Goal: Information Seeking & Learning: Learn about a topic

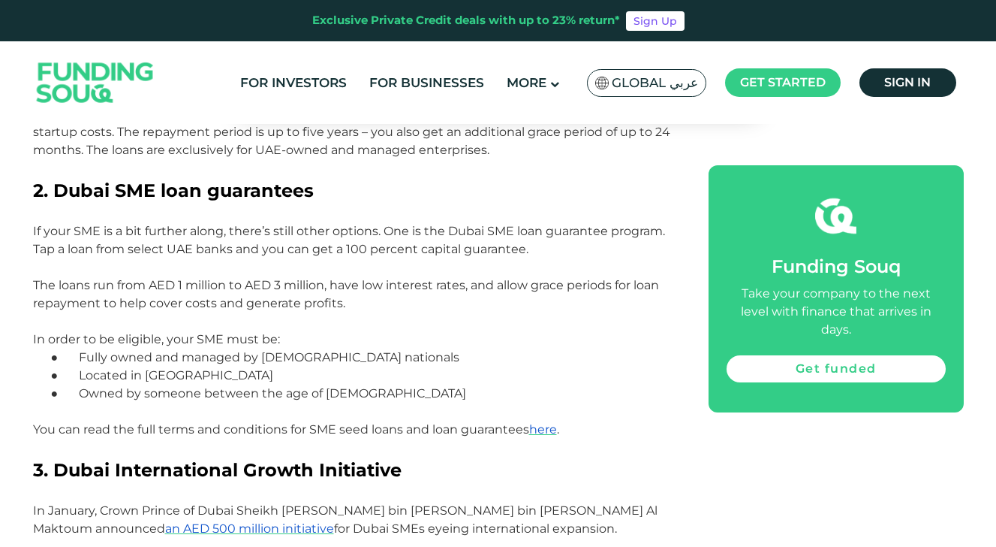
scroll to position [1219, 0]
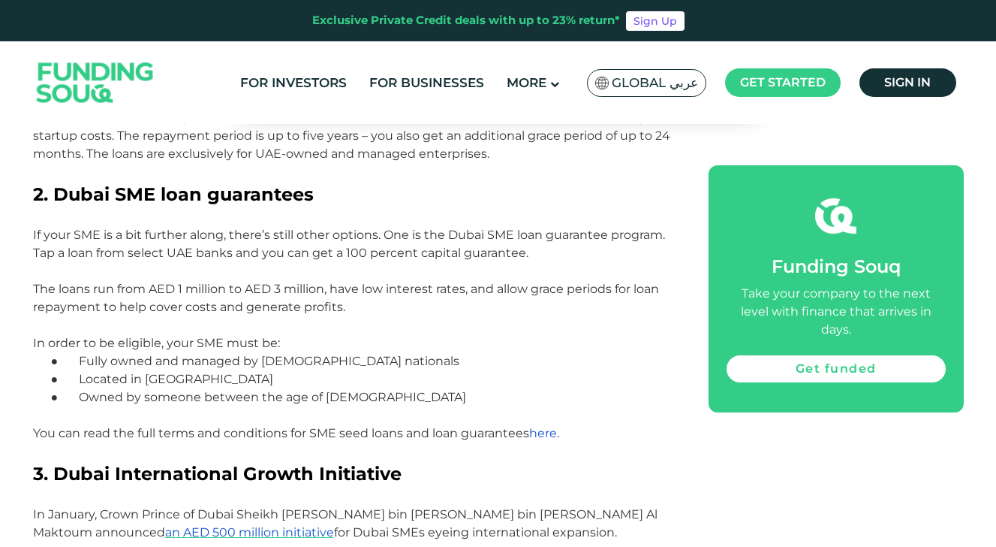
click at [545, 426] on span "here" at bounding box center [543, 433] width 28 height 14
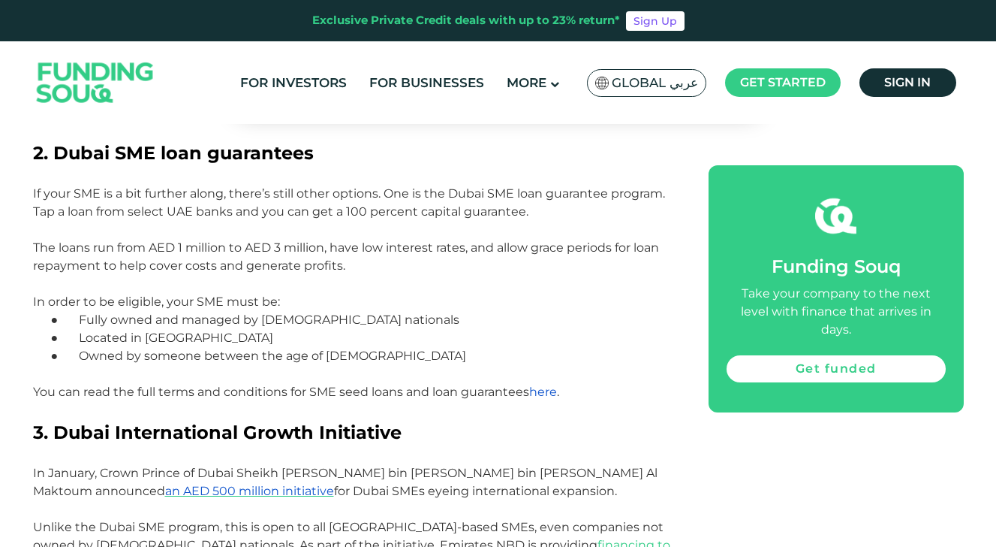
scroll to position [1313, 0]
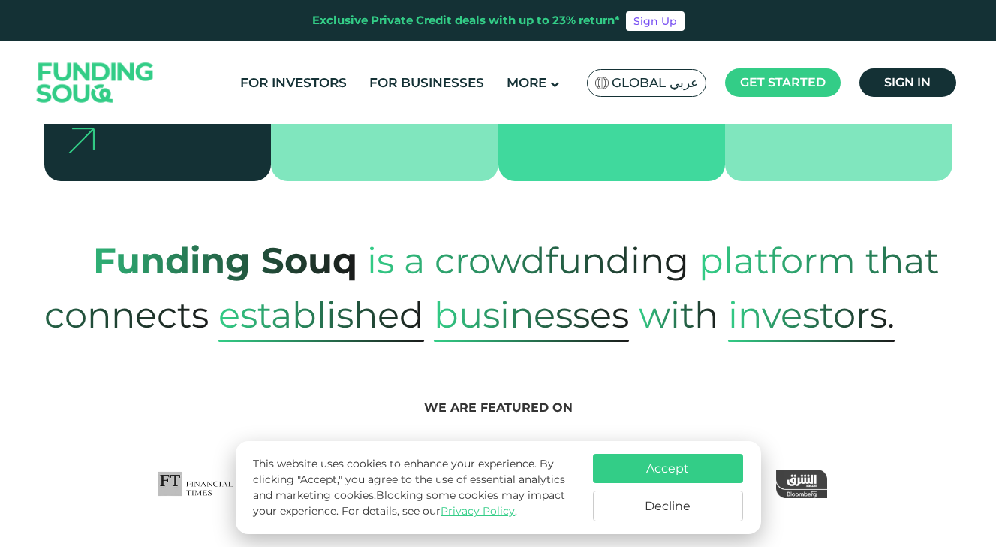
scroll to position [556, 0]
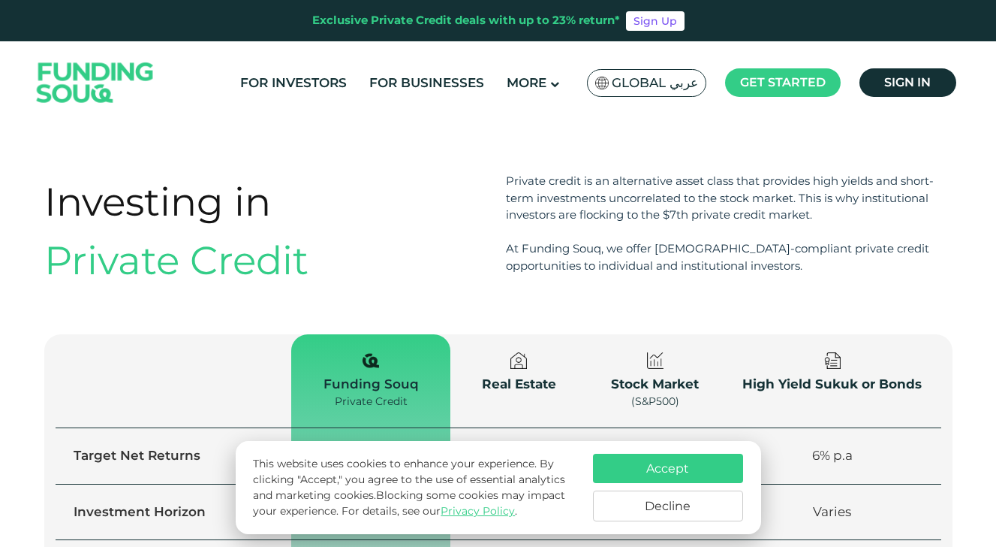
type tc-range-slider "4"
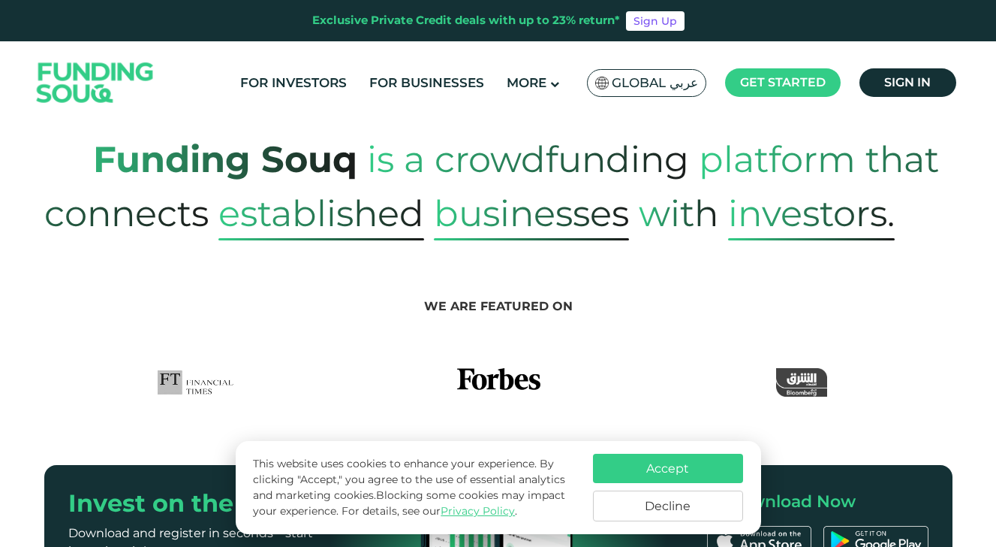
scroll to position [593, 0]
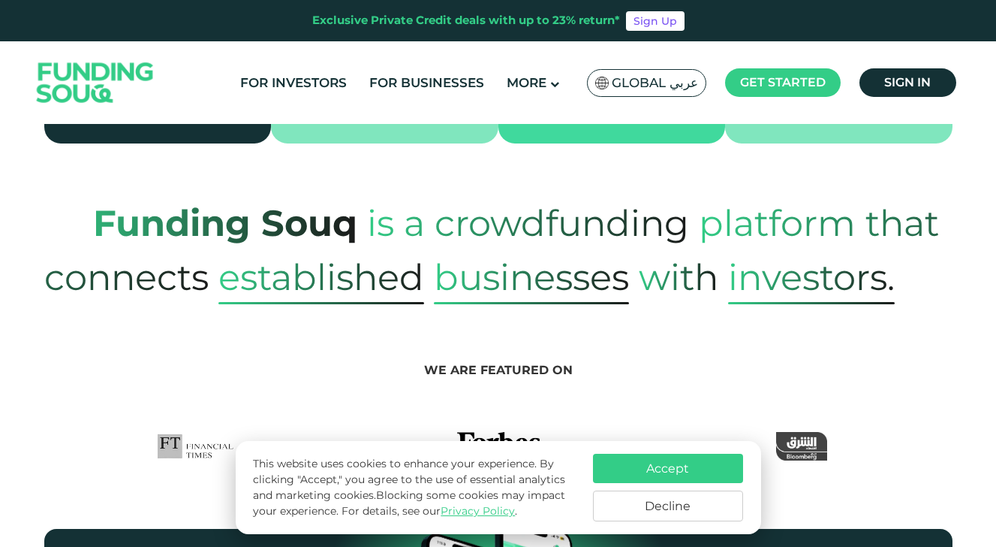
click at [691, 507] on button "Decline" at bounding box center [668, 505] width 150 height 31
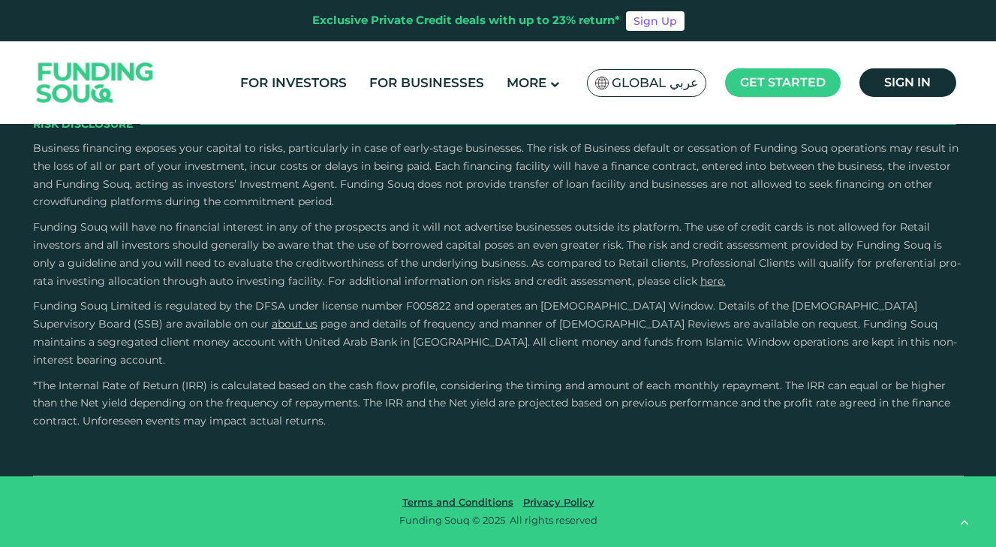
scroll to position [3612, 0]
drag, startPoint x: 240, startPoint y: 242, endPoint x: 354, endPoint y: 242, distance: 114.1
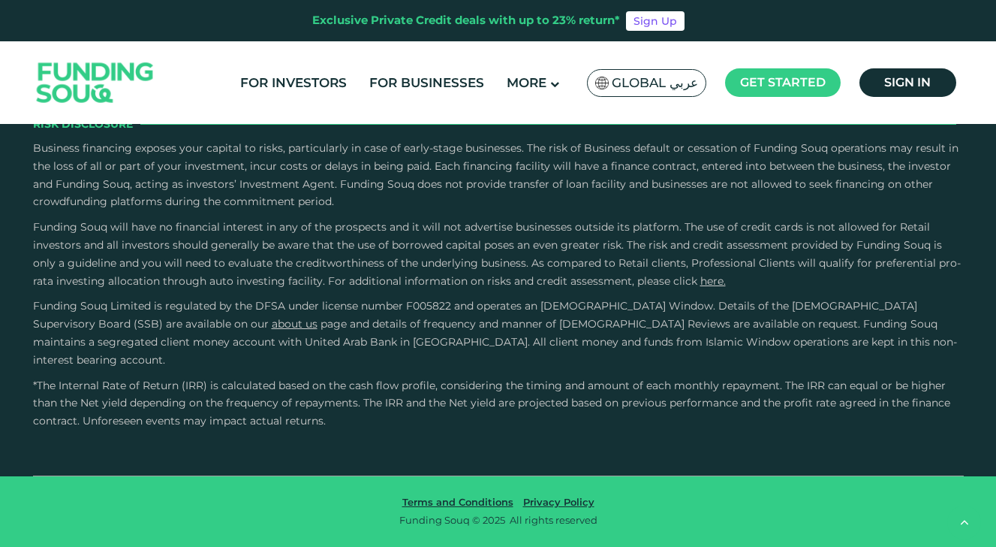
scroll to position [3666, 0]
